Goal: Task Accomplishment & Management: Manage account settings

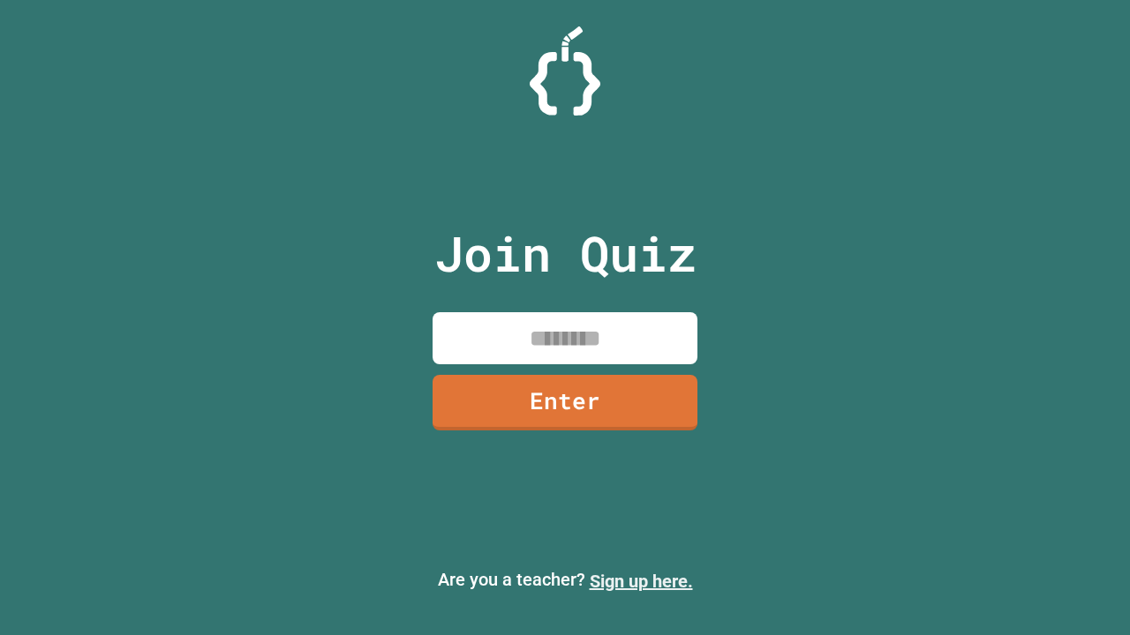
click at [641, 582] on link "Sign up here." at bounding box center [641, 581] width 103 height 21
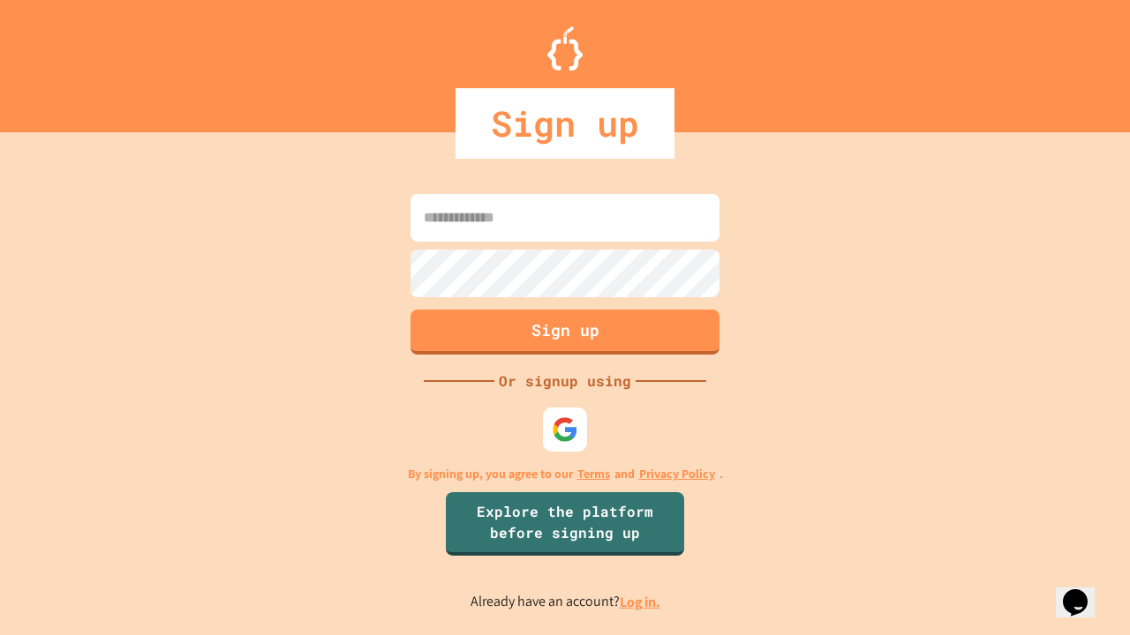
click at [641, 602] on link "Log in." at bounding box center [640, 602] width 41 height 19
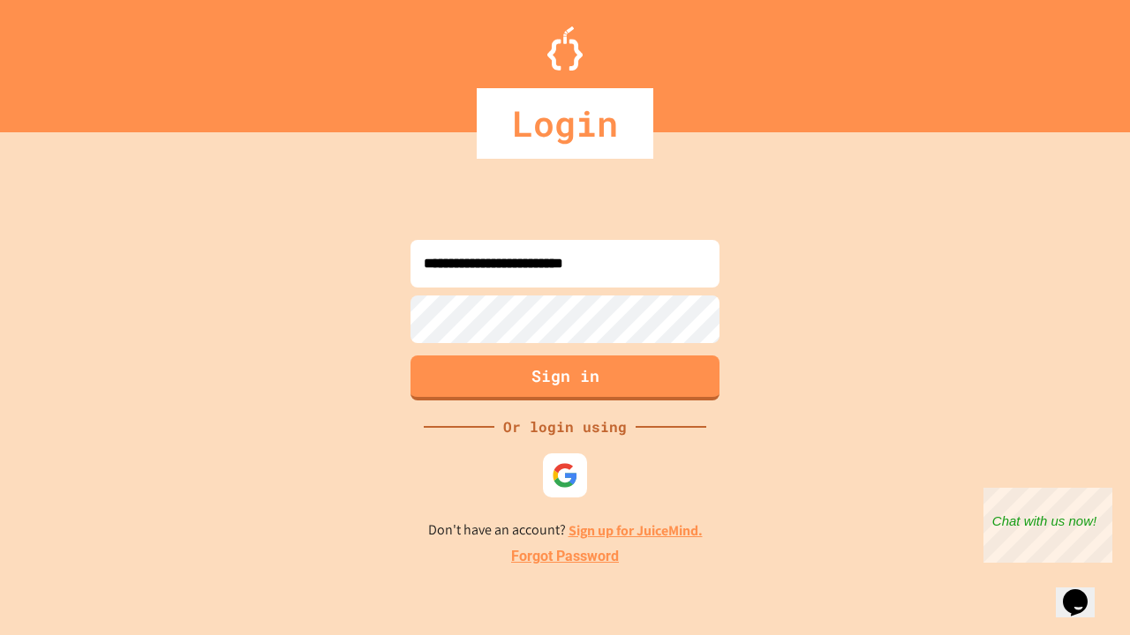
type input "**********"
